Goal: Task Accomplishment & Management: Manage account settings

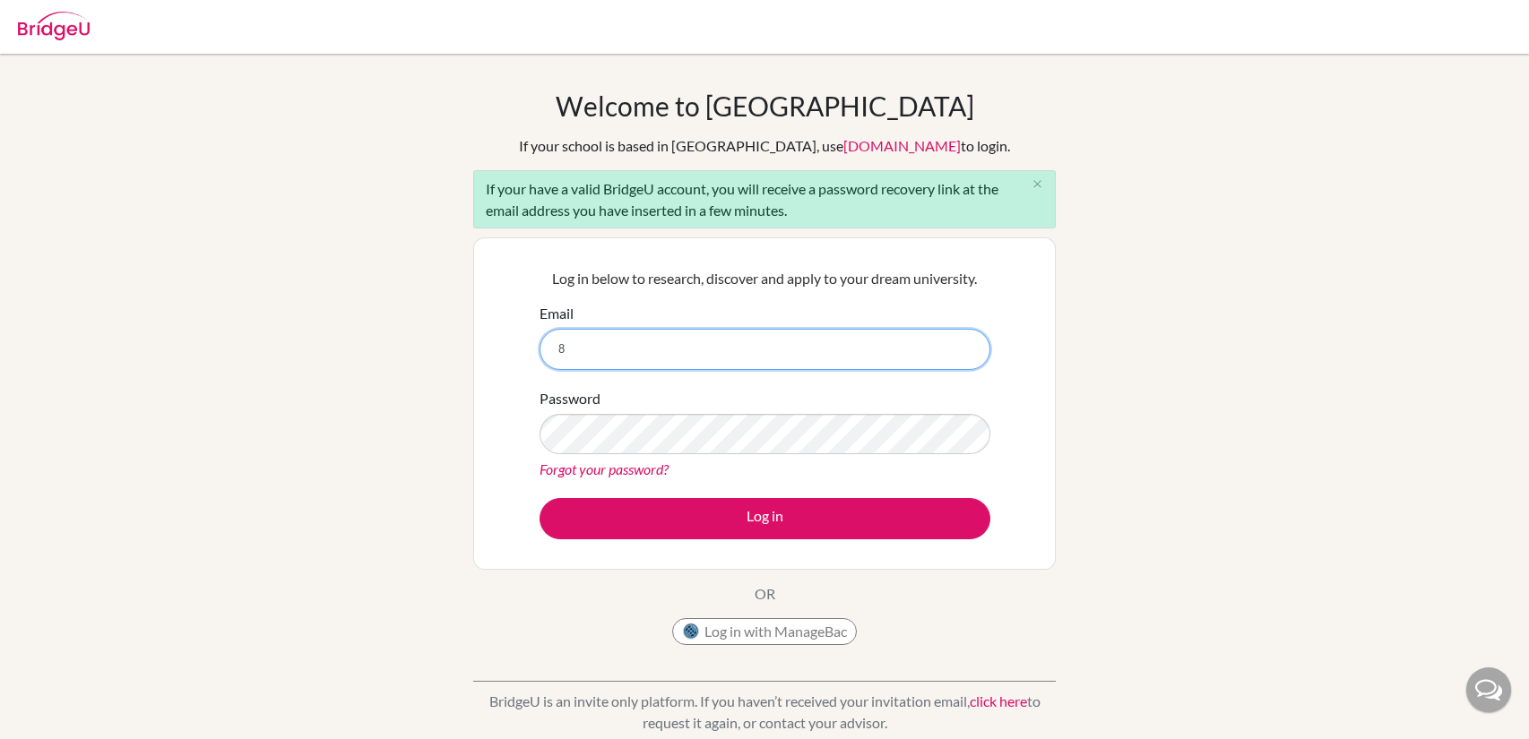
type input "[EMAIL_ADDRESS][DOMAIN_NAME]"
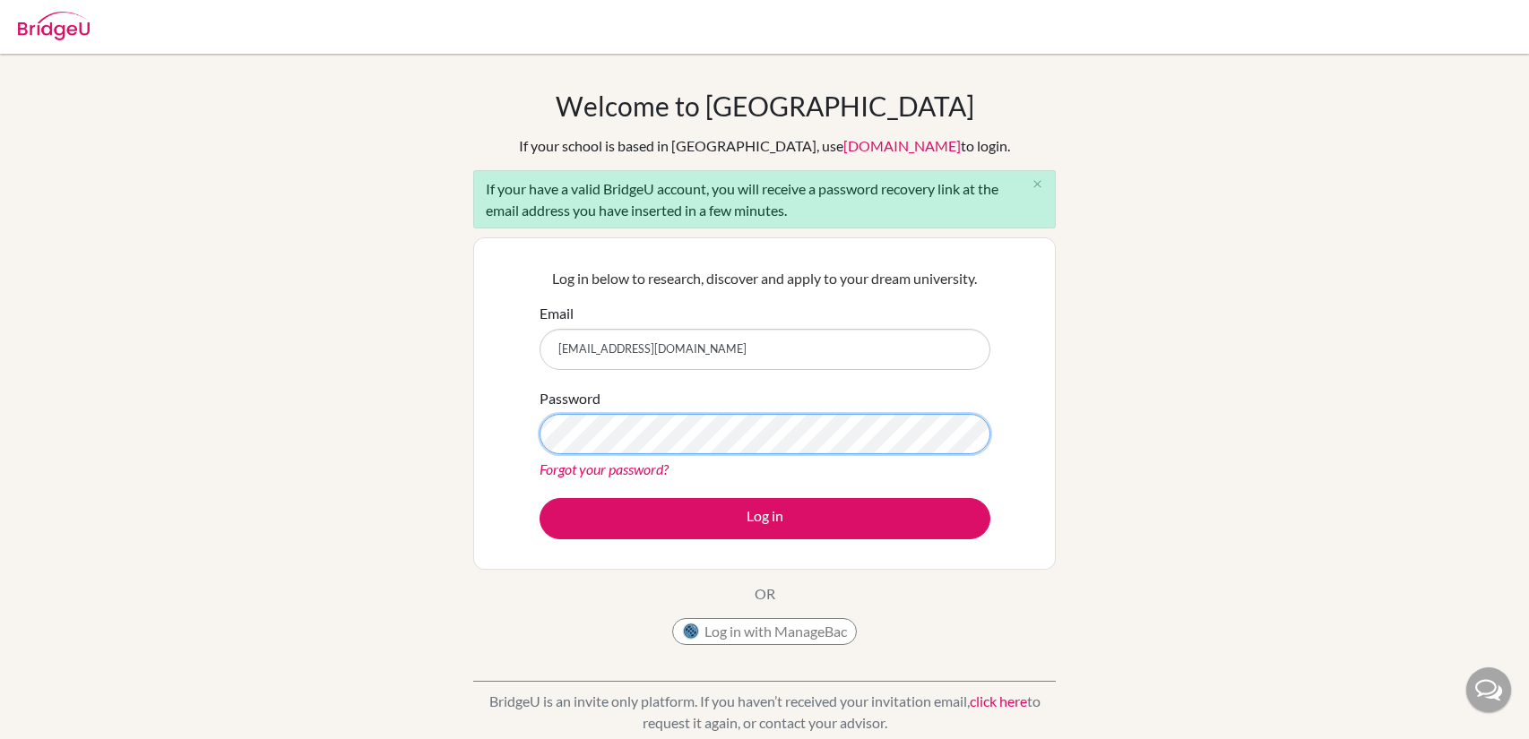
click at [540, 498] on button "Log in" at bounding box center [765, 518] width 451 height 41
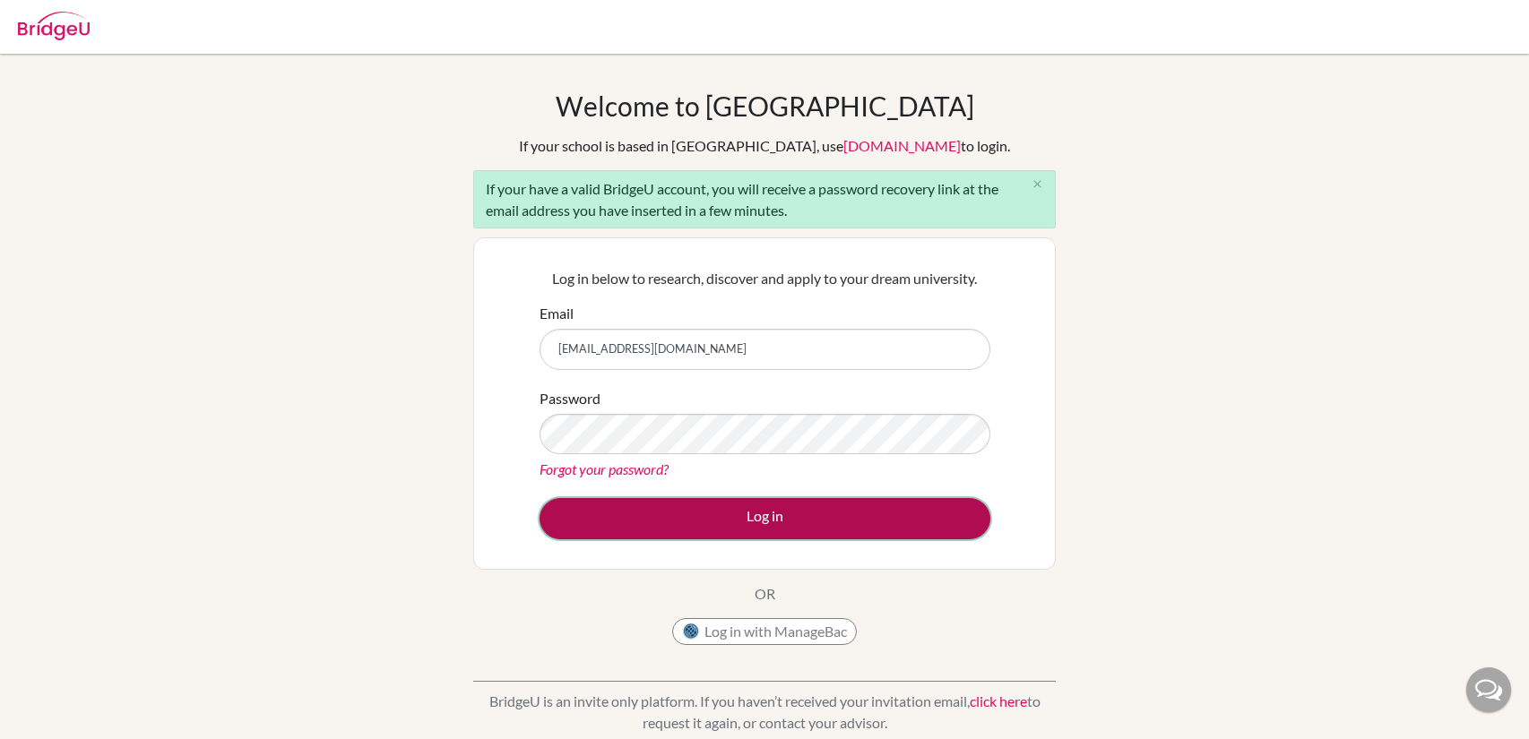
click at [602, 505] on button "Log in" at bounding box center [765, 518] width 451 height 41
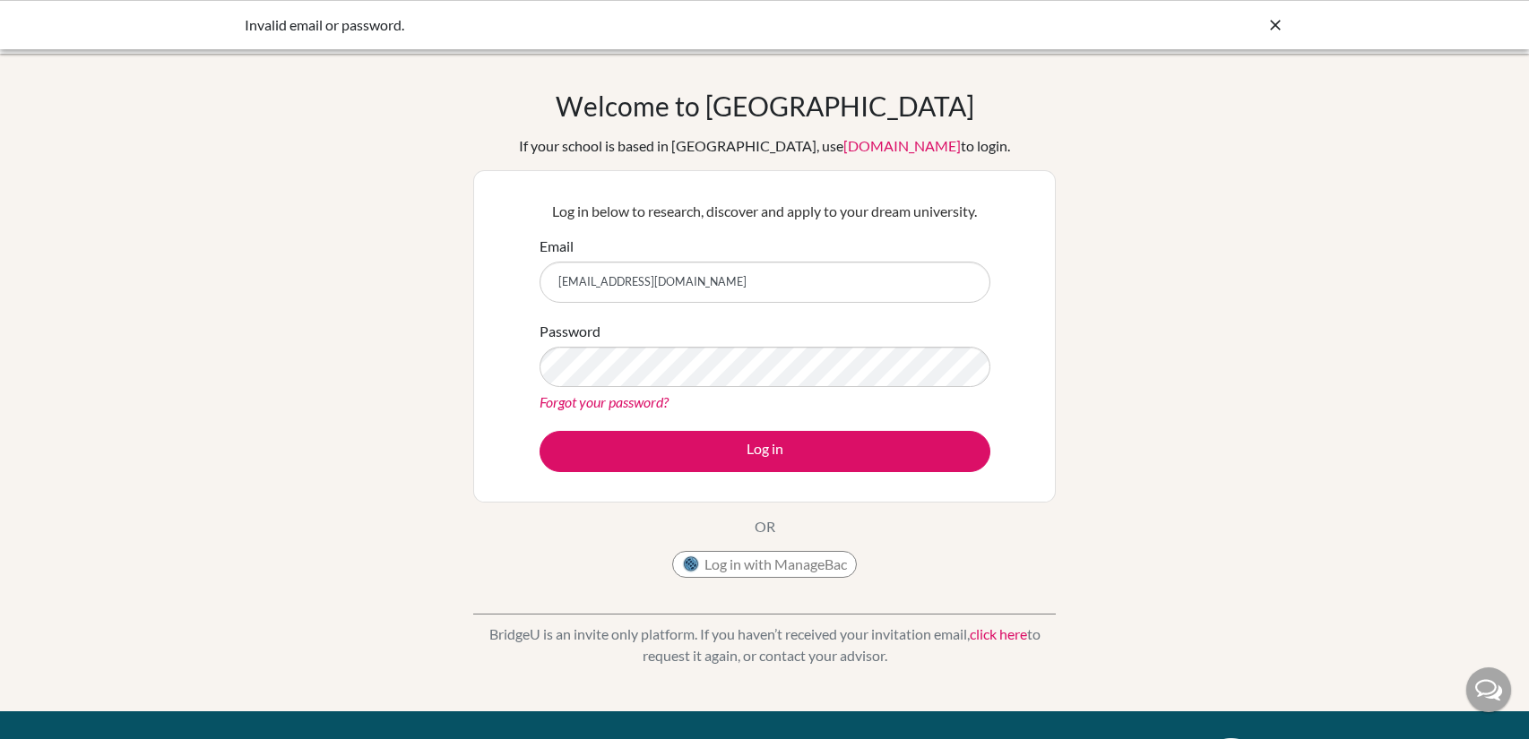
click at [540, 431] on button "Log in" at bounding box center [765, 451] width 451 height 41
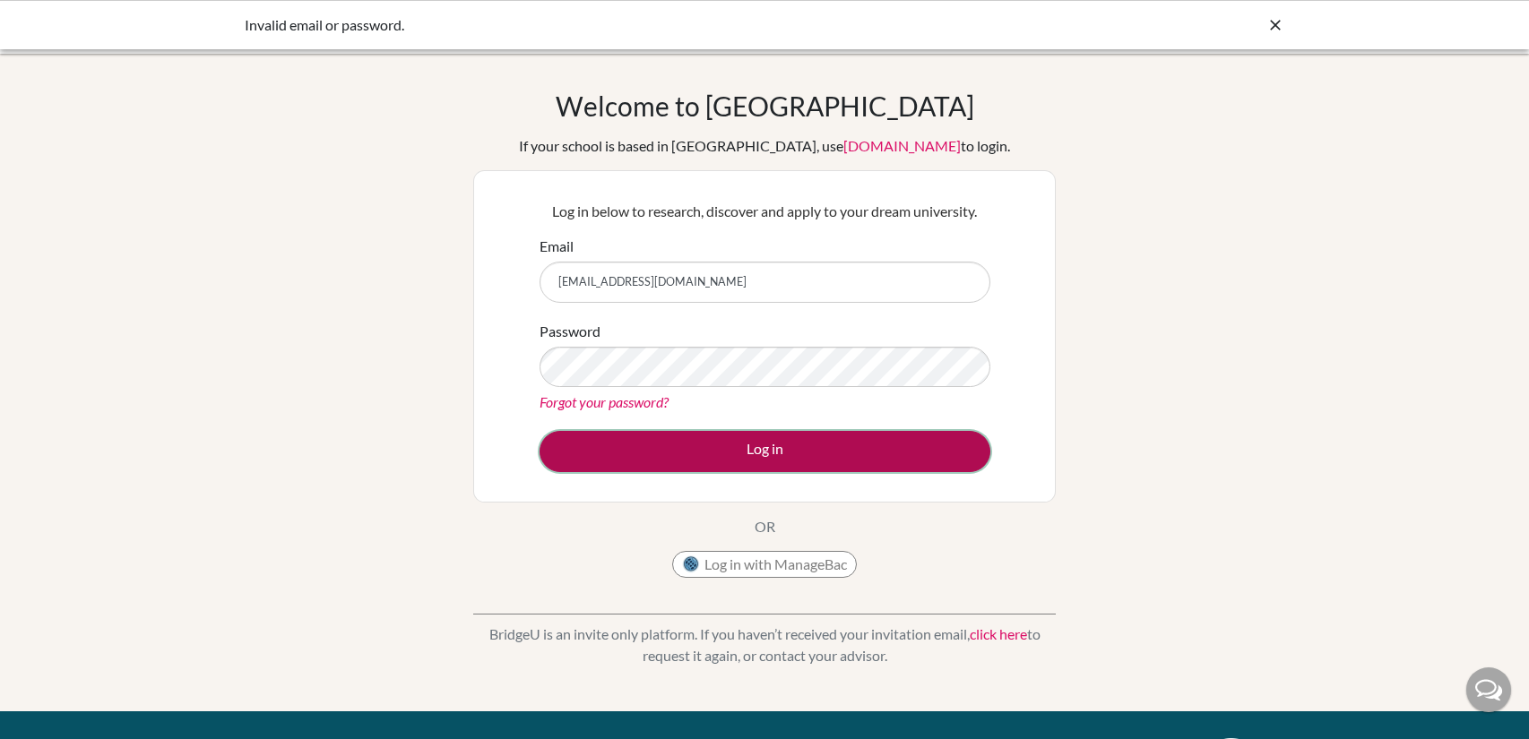
click at [769, 439] on button "Log in" at bounding box center [765, 451] width 451 height 41
